Goal: Download file/media

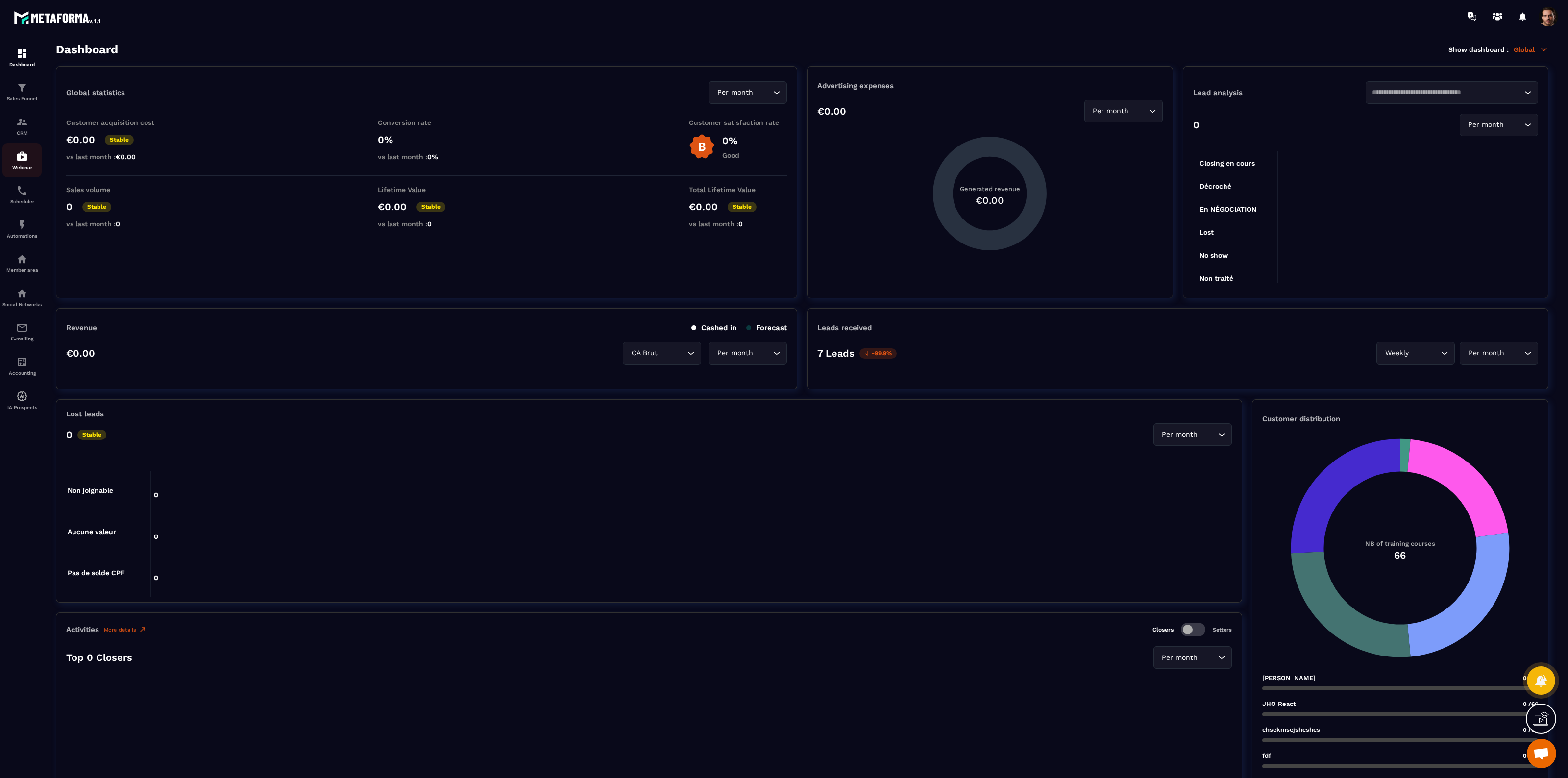
click at [18, 154] on img at bounding box center [22, 156] width 12 height 12
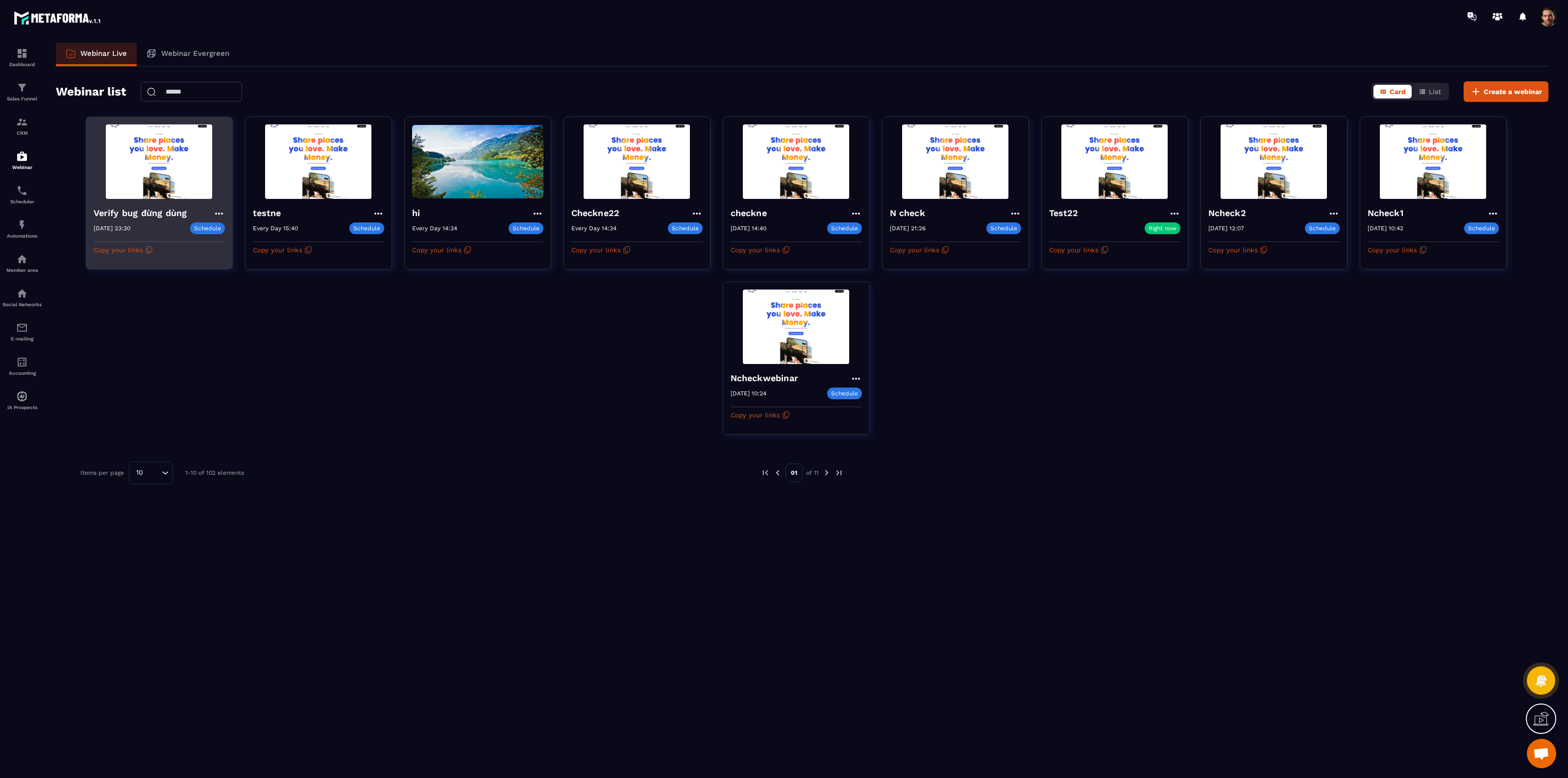
click at [216, 211] on icon at bounding box center [218, 213] width 12 height 12
click at [193, 284] on button "Replay" at bounding box center [191, 286] width 59 height 17
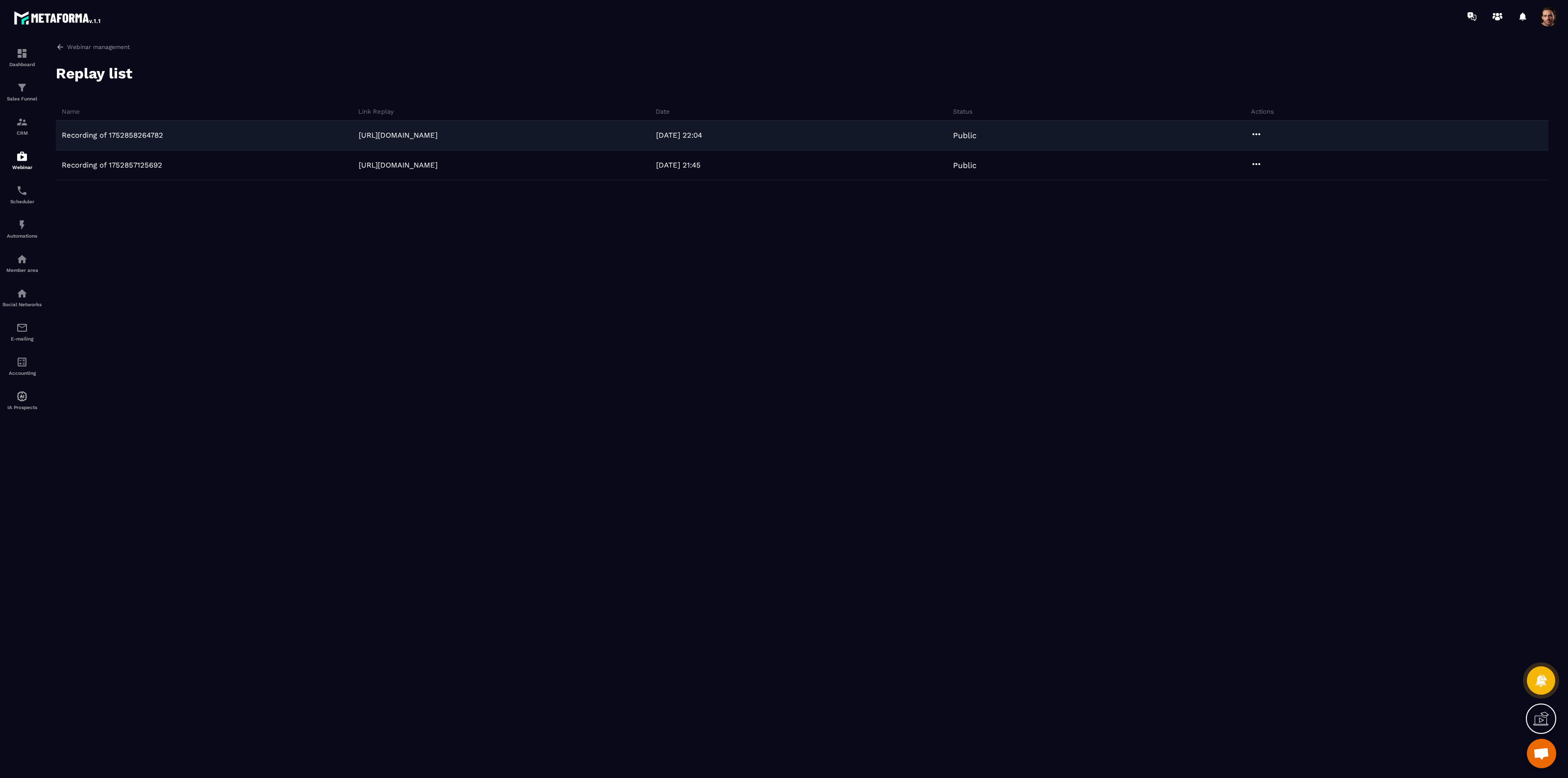
click at [1259, 132] on icon at bounding box center [1256, 134] width 12 height 12
click at [1269, 155] on button "Download" at bounding box center [1282, 154] width 62 height 17
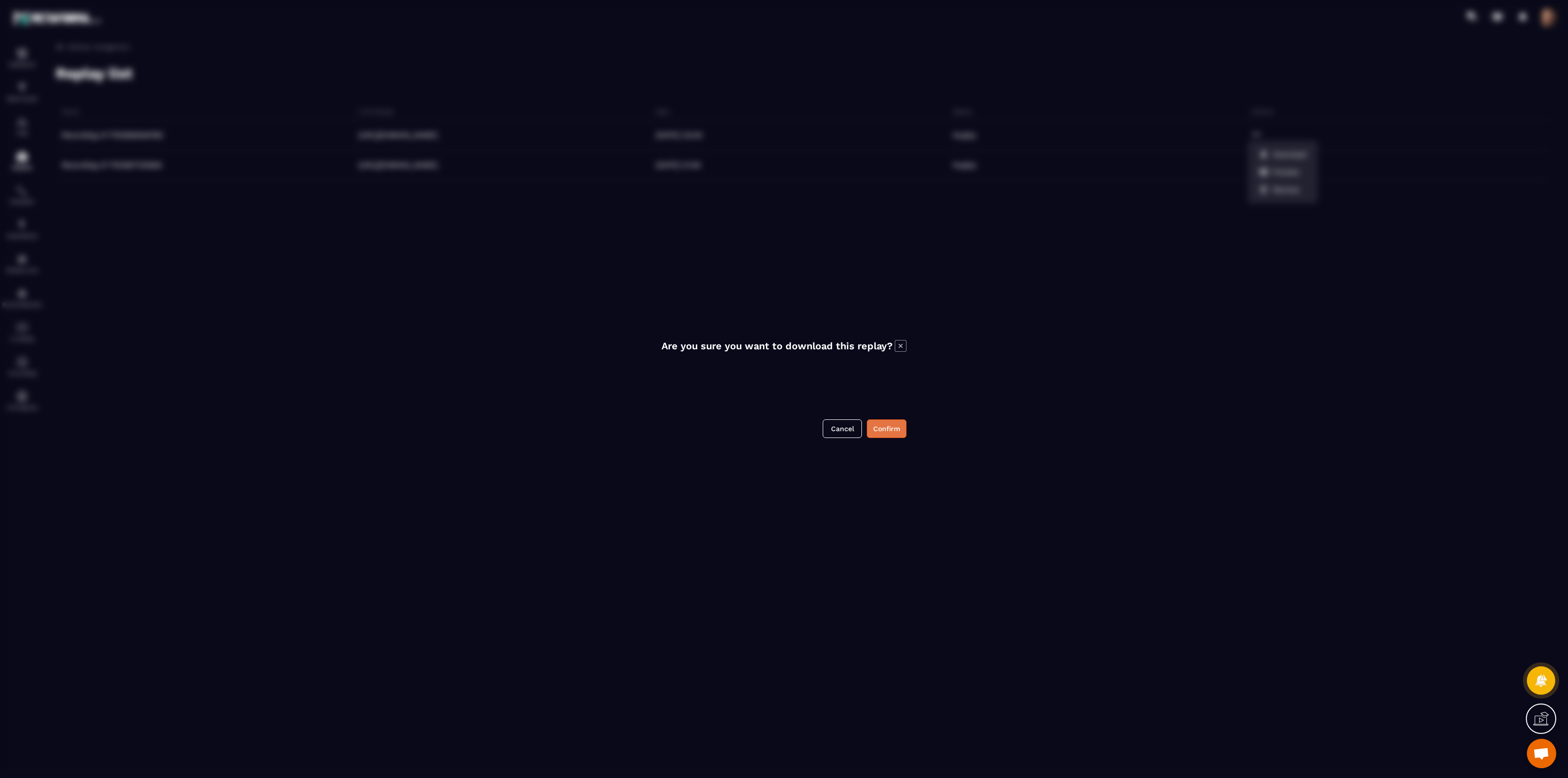
click at [887, 434] on button "Confirm" at bounding box center [886, 428] width 40 height 19
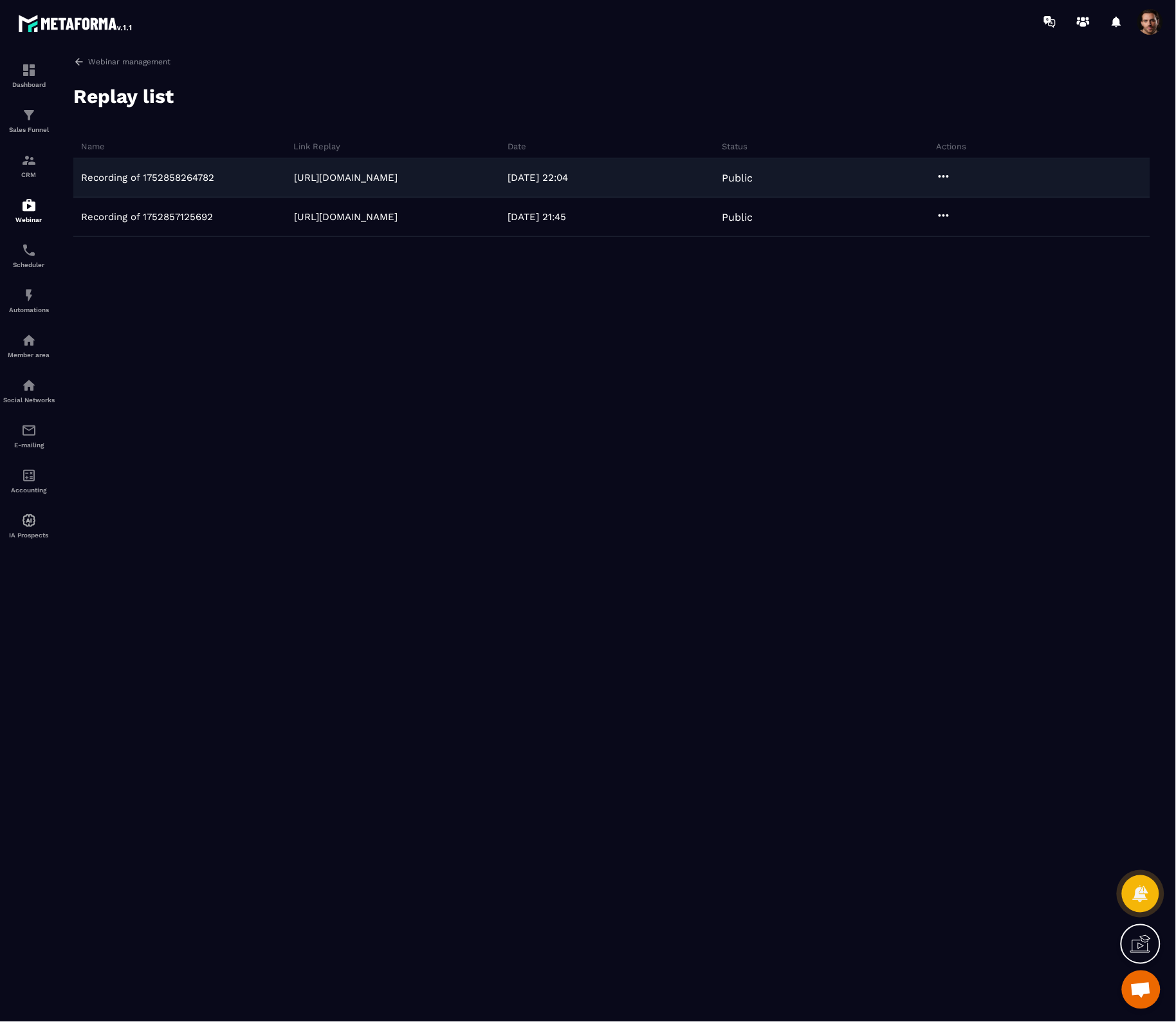
click at [941, 175] on icon at bounding box center [943, 176] width 16 height 16
click at [965, 206] on button "Download" at bounding box center [978, 202] width 81 height 23
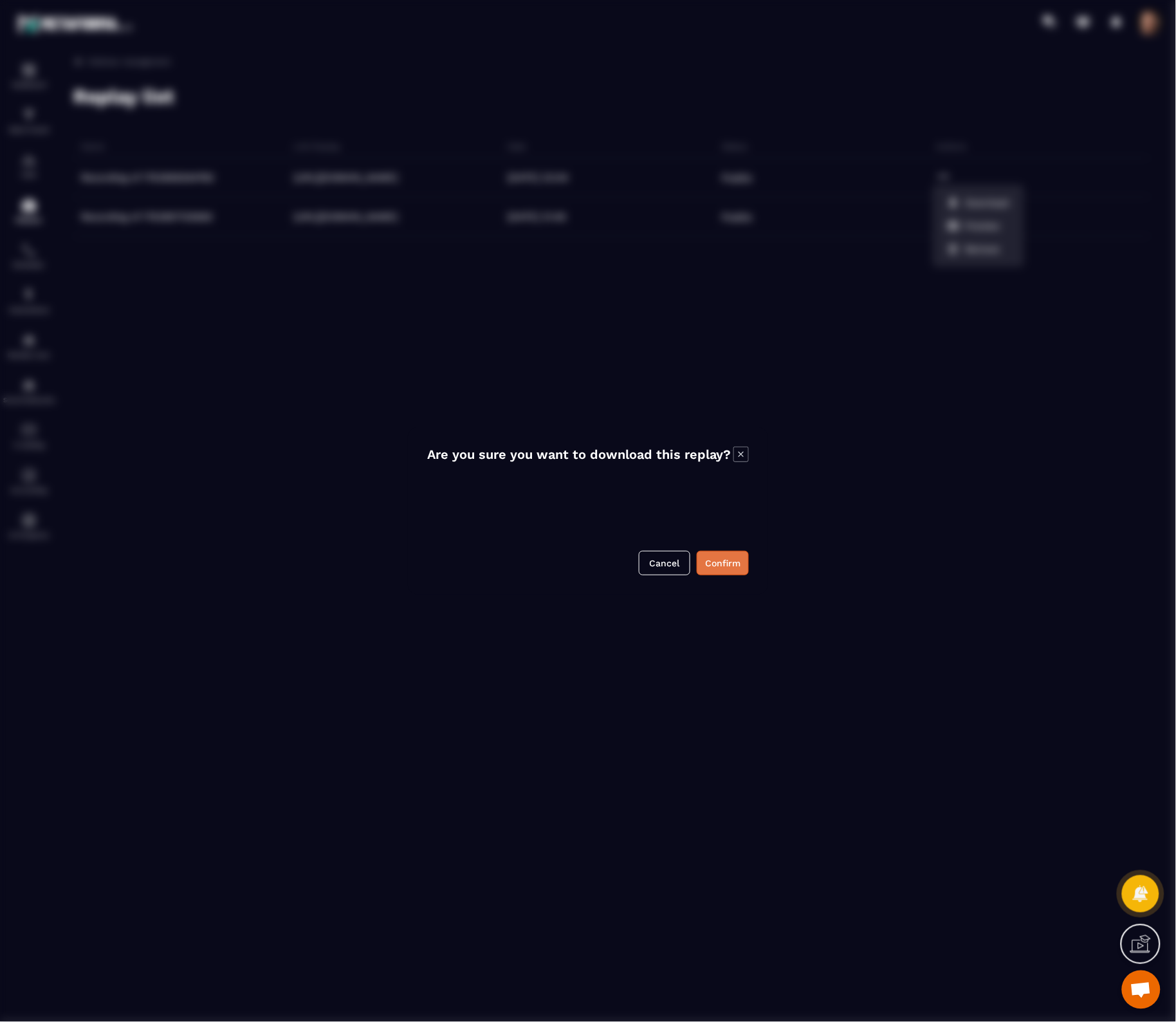
click at [728, 568] on button "Confirm" at bounding box center [722, 563] width 52 height 25
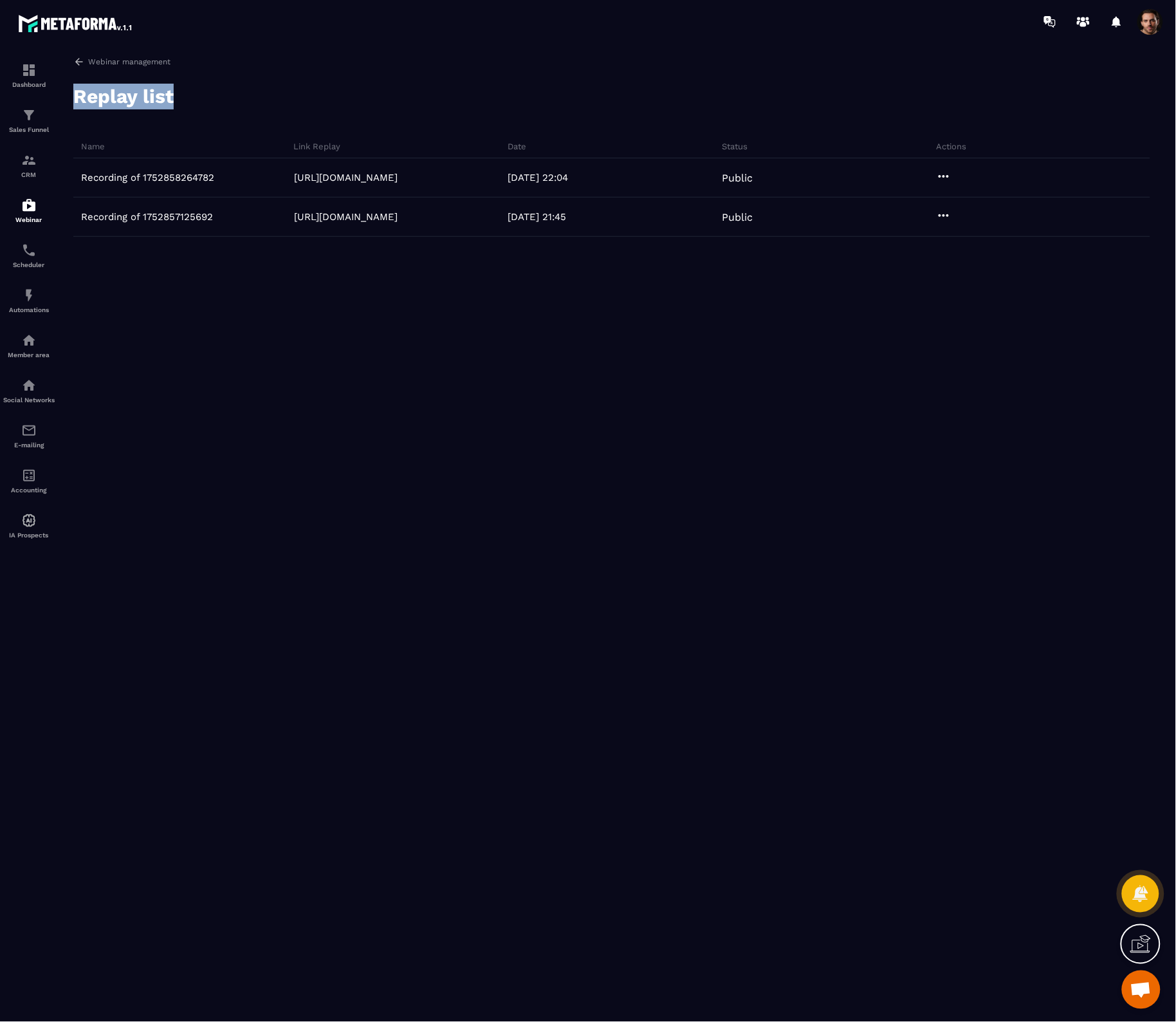
drag, startPoint x: 194, startPoint y: 92, endPoint x: 69, endPoint y: 94, distance: 125.0
click at [69, 94] on div "Webinar management Replay list Name Link Replay Date Status Actions Recording o…" at bounding box center [612, 536] width 1103 height 961
copy h2 "Replay list"
